Goal: Navigation & Orientation: Find specific page/section

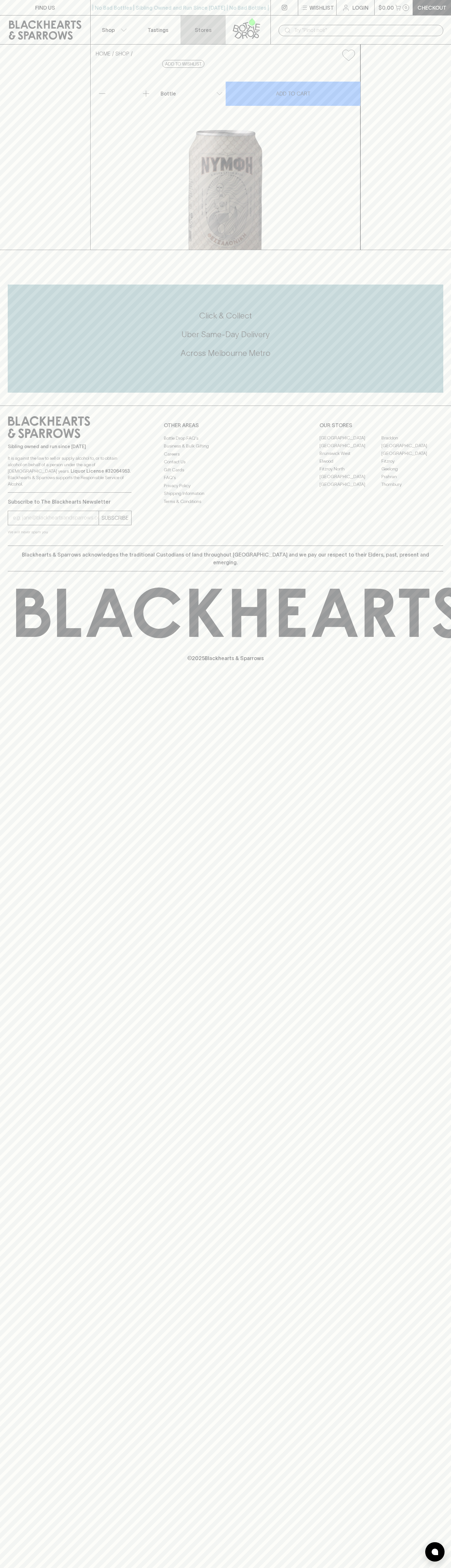
click at [205, 26] on p "Stores" at bounding box center [203, 30] width 16 height 8
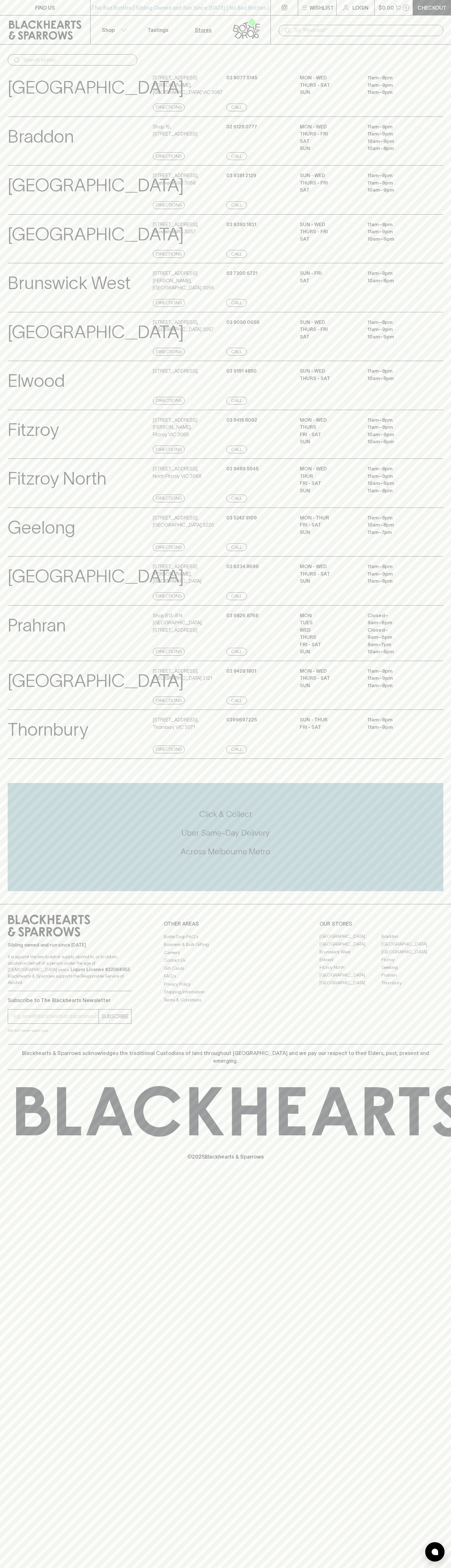
click at [8, 1567] on html "FIND US | No Bad Bottles | Sibling Owned and Run Since [DATE] | No Bad Bottles …" at bounding box center [226, 784] width 451 height 1568
click at [0, 1271] on div "FIND US | No Bad Bottles | Sibling Owned and Run Since [DATE] | No Bad Bottles …" at bounding box center [226, 784] width 451 height 1568
